Goal: Task Accomplishment & Management: Use online tool/utility

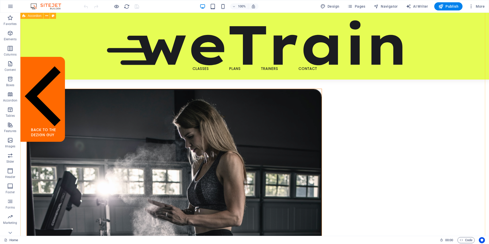
scroll to position [93, 0]
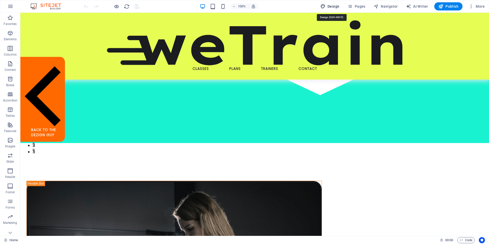
drag, startPoint x: 334, startPoint y: 8, endPoint x: 312, endPoint y: 65, distance: 61.1
select select "px"
select select "300"
select select "px"
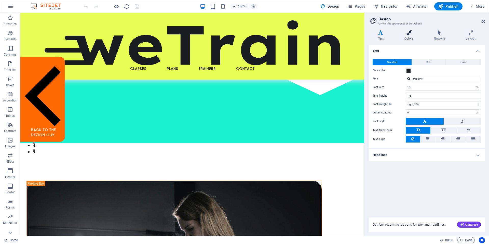
click at [407, 38] on h4 "Colors" at bounding box center [410, 35] width 30 height 11
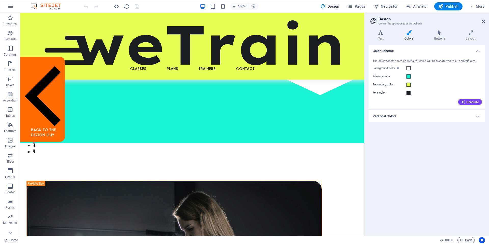
click at [408, 77] on span at bounding box center [408, 76] width 4 height 4
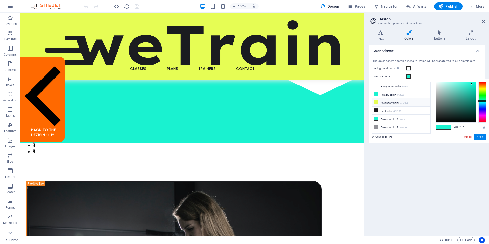
type input "#e6fd54"
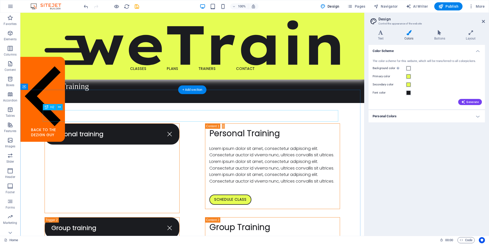
scroll to position [739, 0]
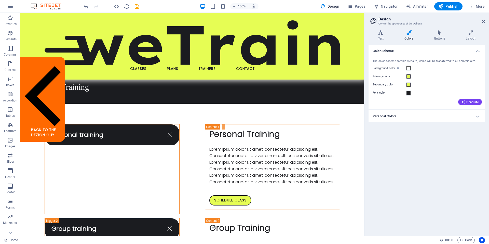
click at [393, 114] on h4 "Personal Colors" at bounding box center [427, 116] width 116 height 12
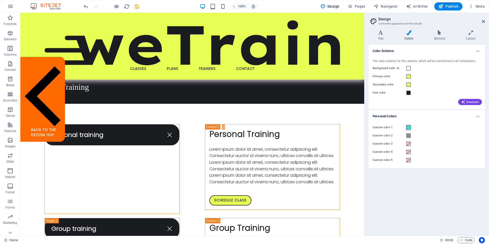
click at [408, 127] on span at bounding box center [408, 127] width 4 height 4
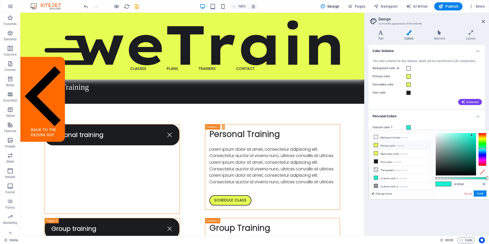
click at [374, 144] on icon at bounding box center [376, 145] width 4 height 4
type input "#e6fd54"
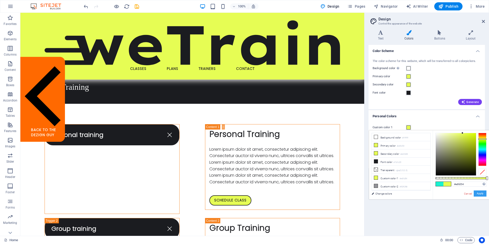
click at [480, 193] on button "Apply" at bounding box center [480, 193] width 13 height 6
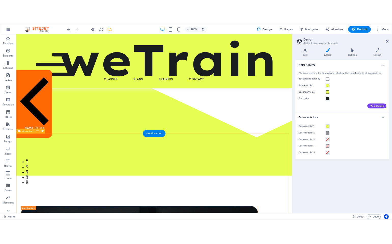
scroll to position [0, 0]
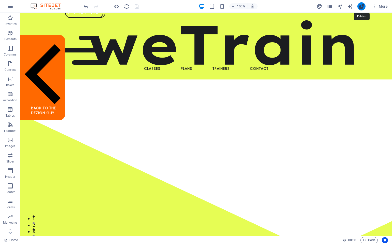
click at [361, 5] on icon "publish" at bounding box center [362, 7] width 6 height 6
